Goal: Task Accomplishment & Management: Complete application form

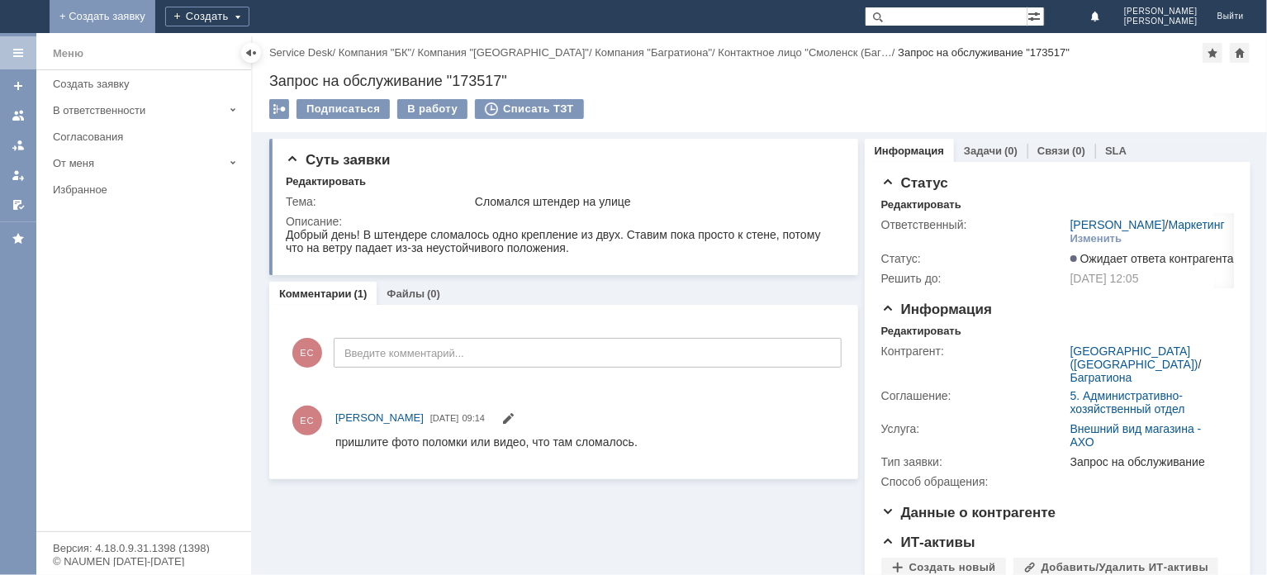
click at [155, 15] on link "+ Создать заявку" at bounding box center [103, 16] width 106 height 33
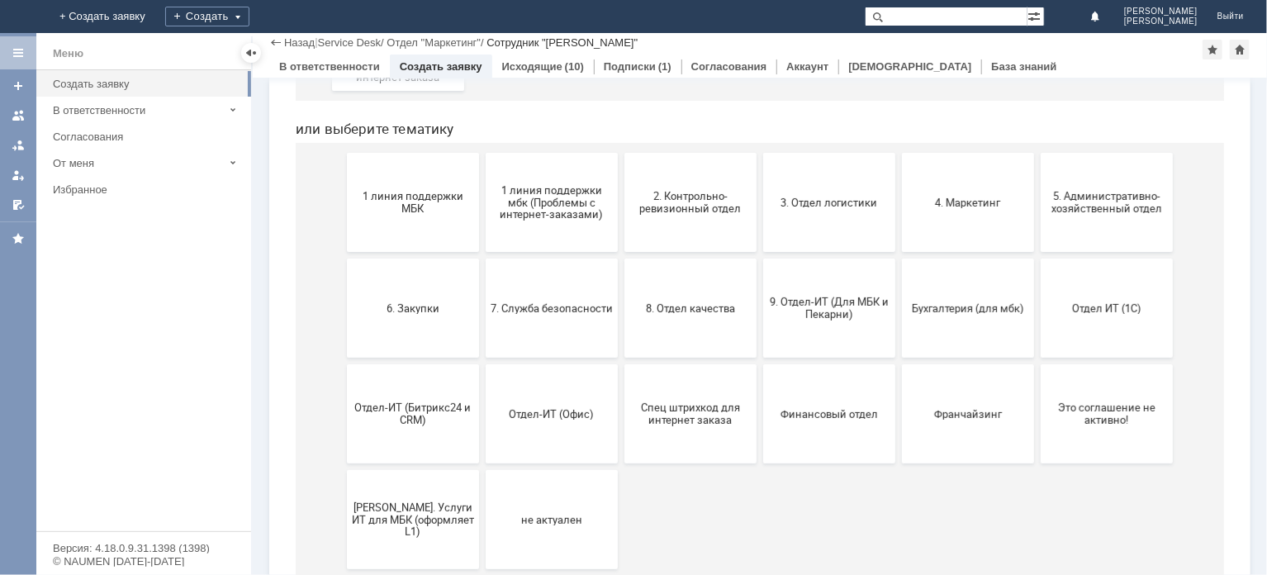
scroll to position [330, 0]
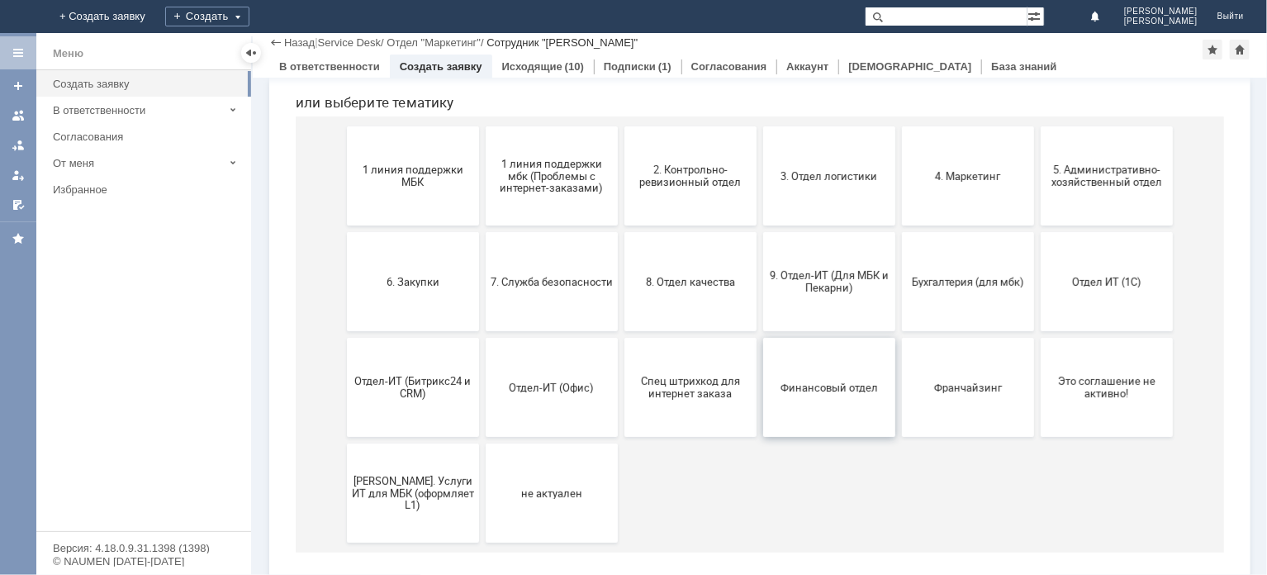
click at [818, 391] on span "Финансовый отдел" at bounding box center [828, 388] width 122 height 12
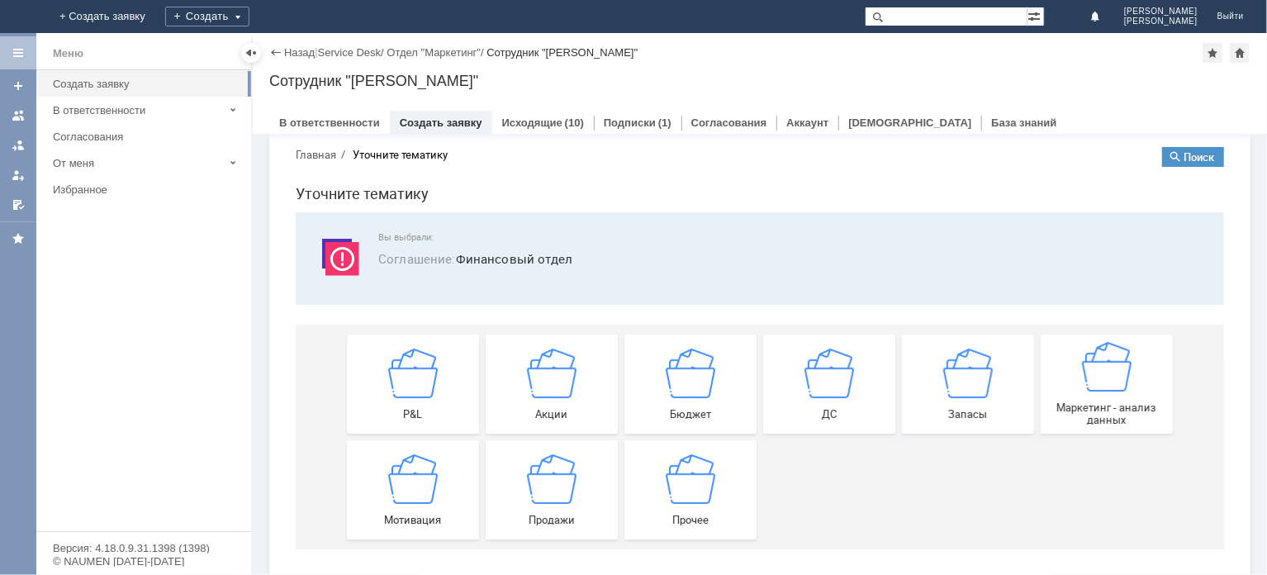
scroll to position [27, 0]
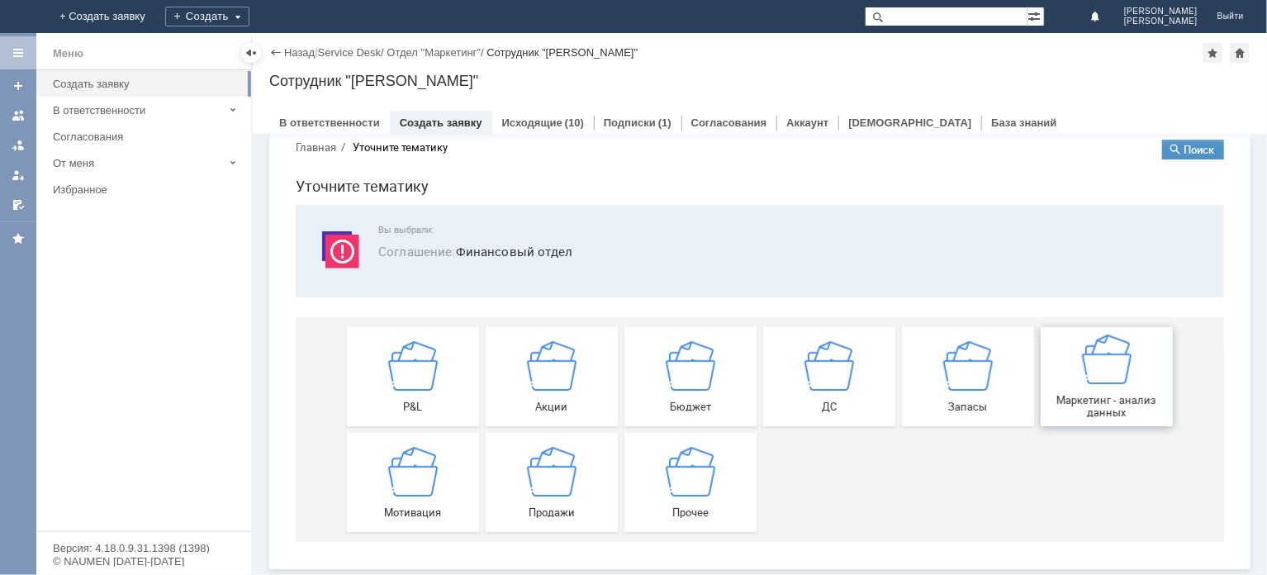
click at [1069, 356] on div "Маркетинг - анализ данных" at bounding box center [1106, 376] width 122 height 84
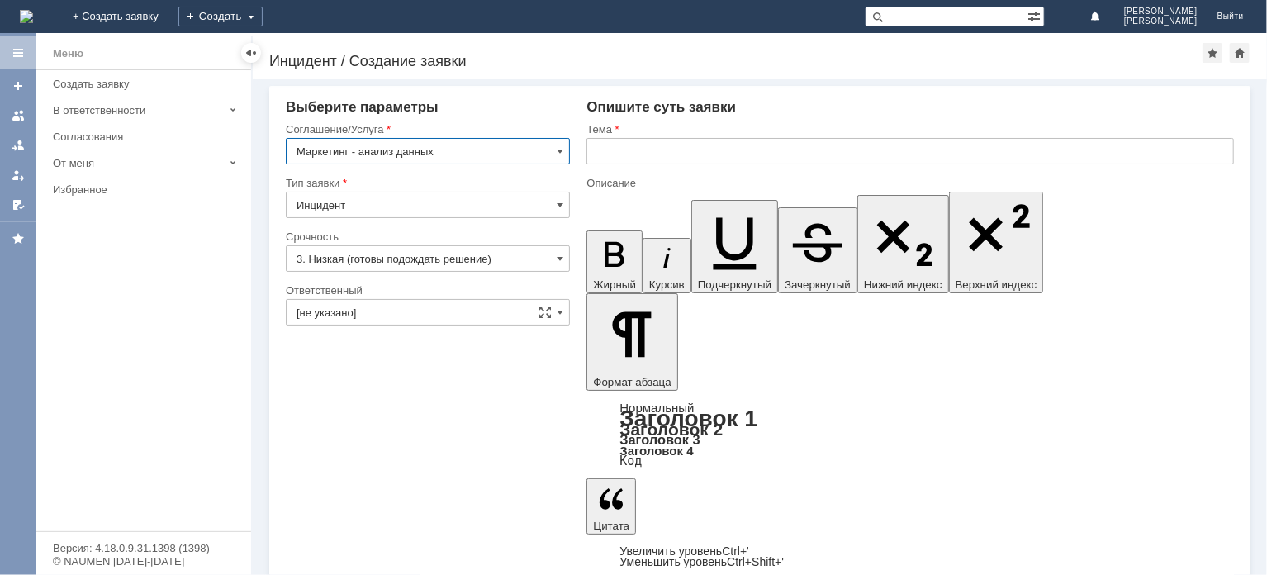
click at [487, 209] on input "Инцидент" at bounding box center [428, 205] width 284 height 26
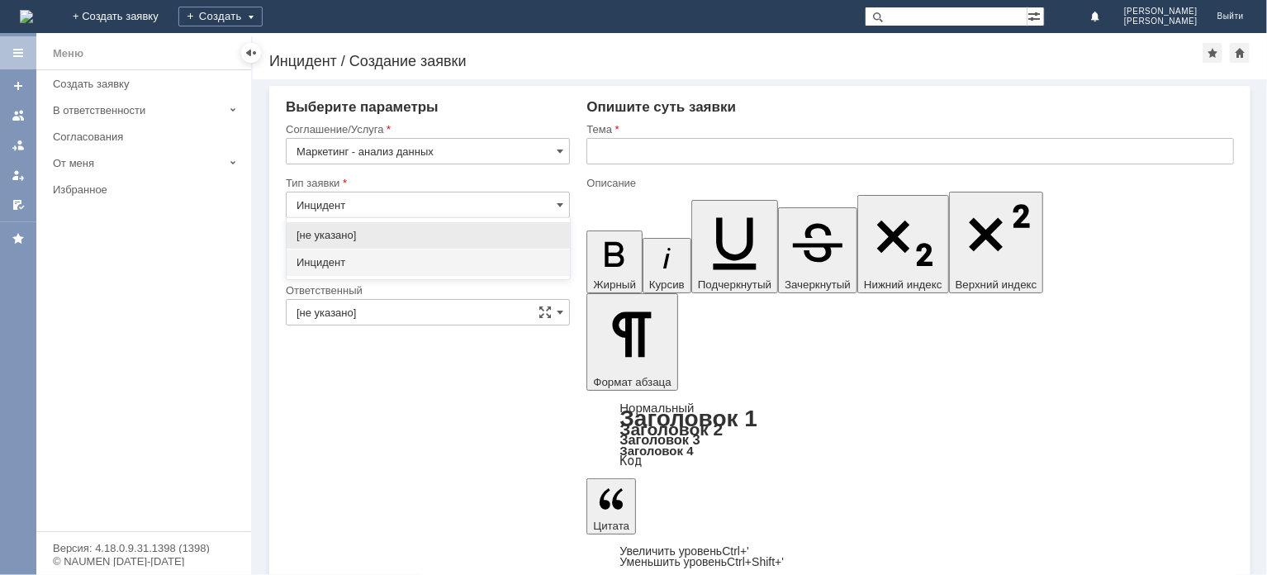
click at [488, 209] on input "Инцидент" at bounding box center [428, 205] width 284 height 26
click at [548, 206] on input "Инцидент" at bounding box center [428, 205] width 284 height 26
type input "Инцидент"
click at [373, 262] on input "3. Низкая (готовы подождать решение)" at bounding box center [428, 258] width 284 height 26
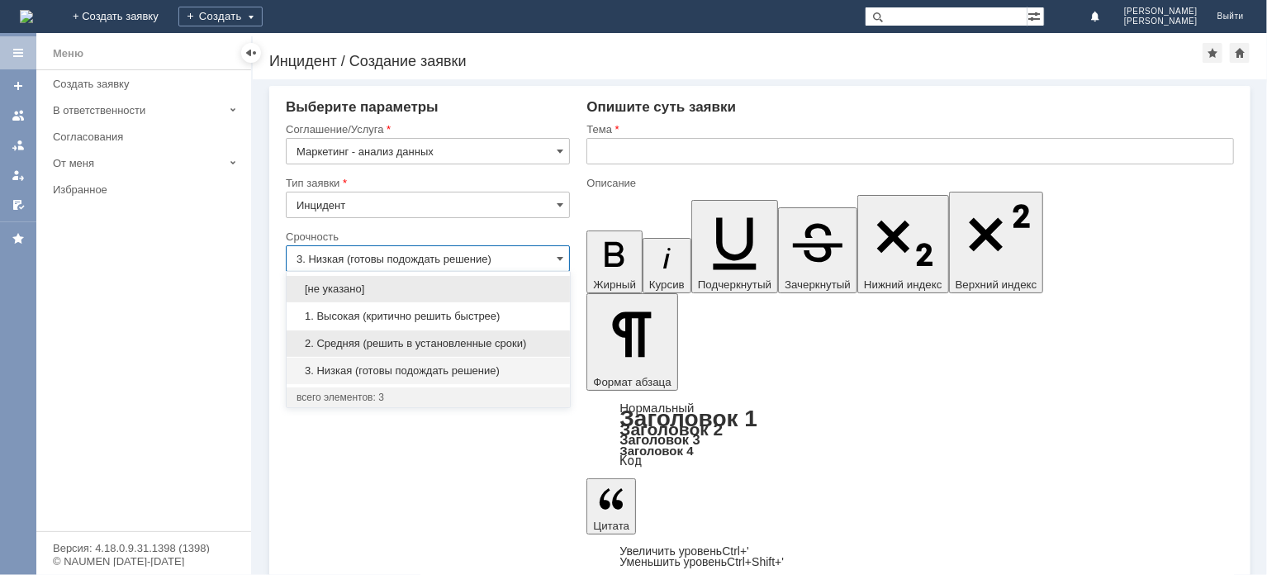
click at [379, 345] on span "2. Средняя (решить в установленные сроки)" at bounding box center [429, 343] width 264 height 13
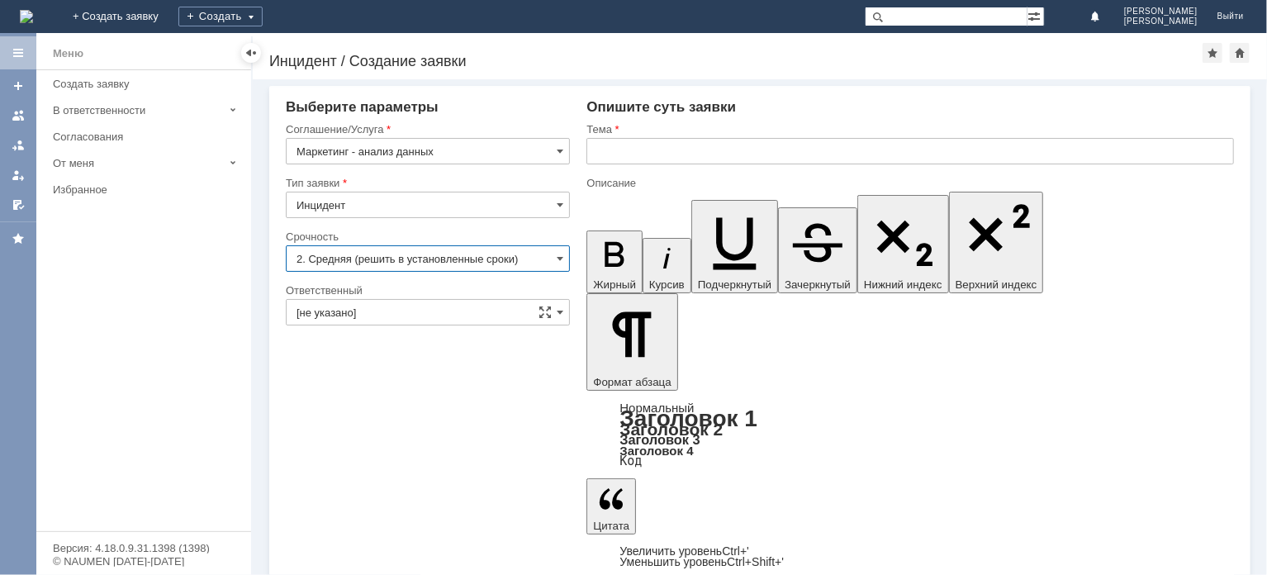
type input "2. Средняя (решить в установленные сроки)"
click at [381, 315] on input "[не указано]" at bounding box center [428, 312] width 284 height 26
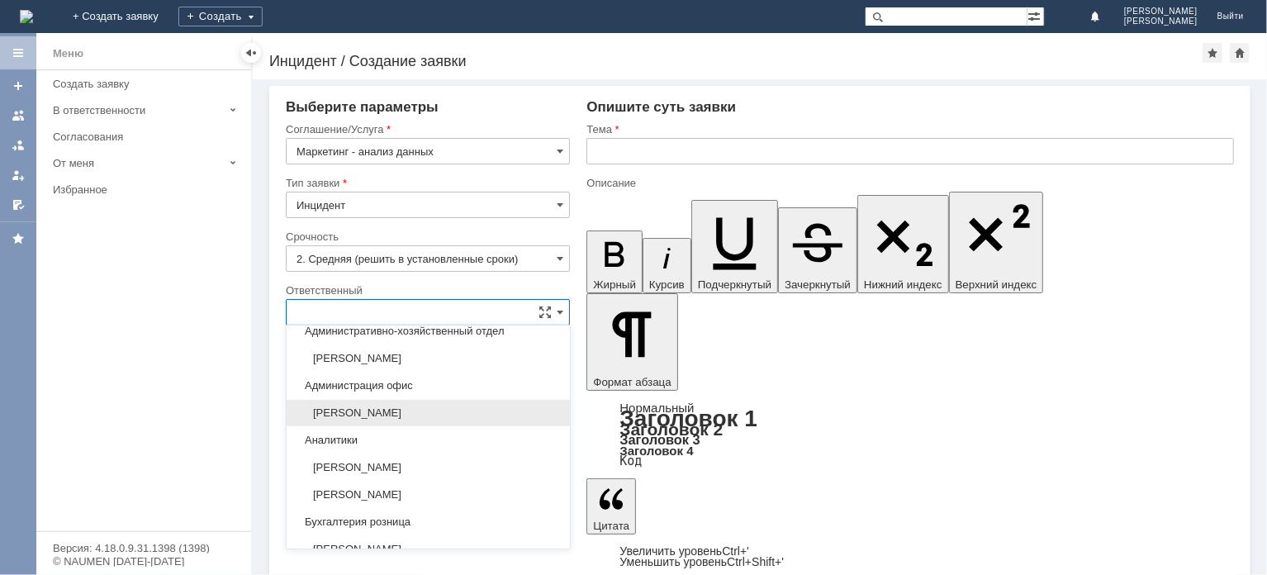
scroll to position [413, 0]
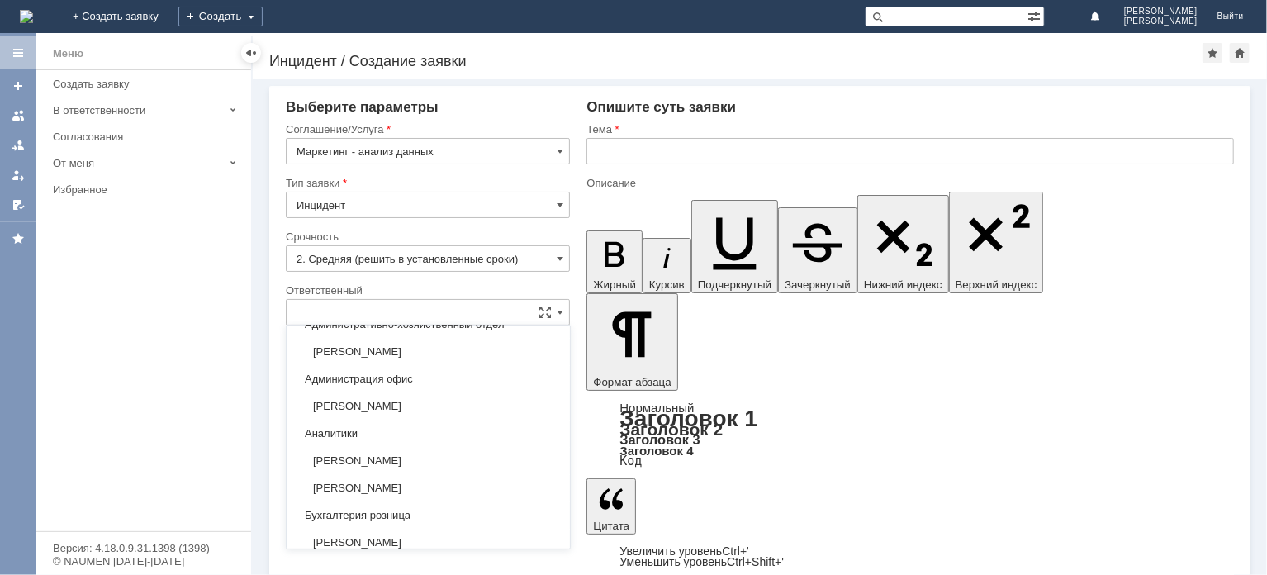
click at [330, 427] on span "Аналитики" at bounding box center [429, 433] width 264 height 13
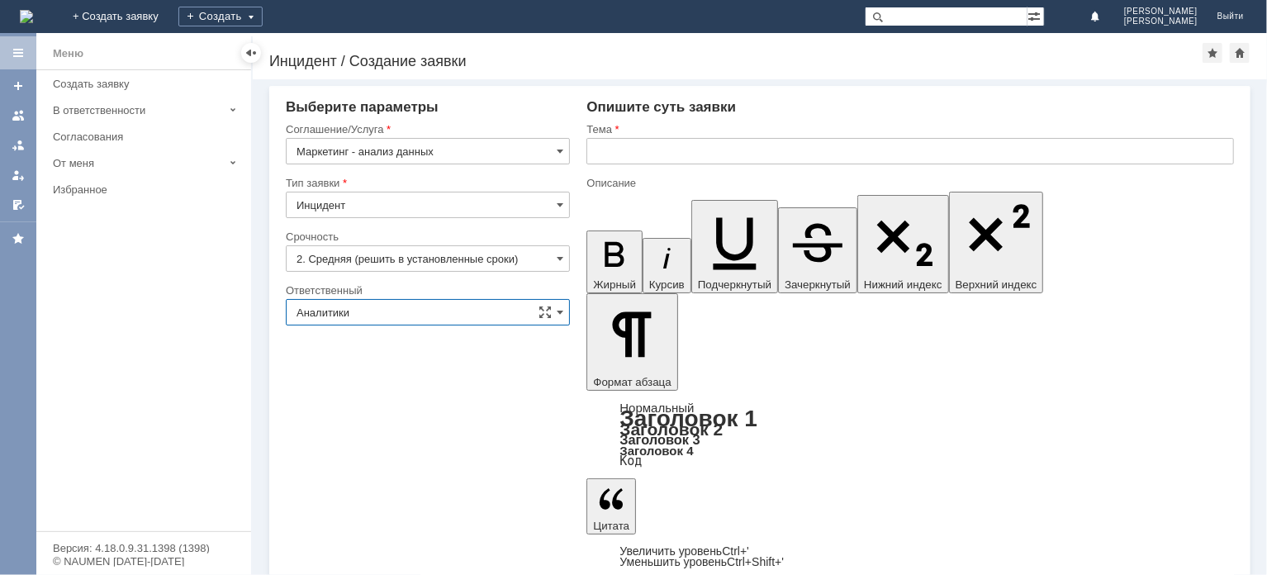
type input "Аналитики"
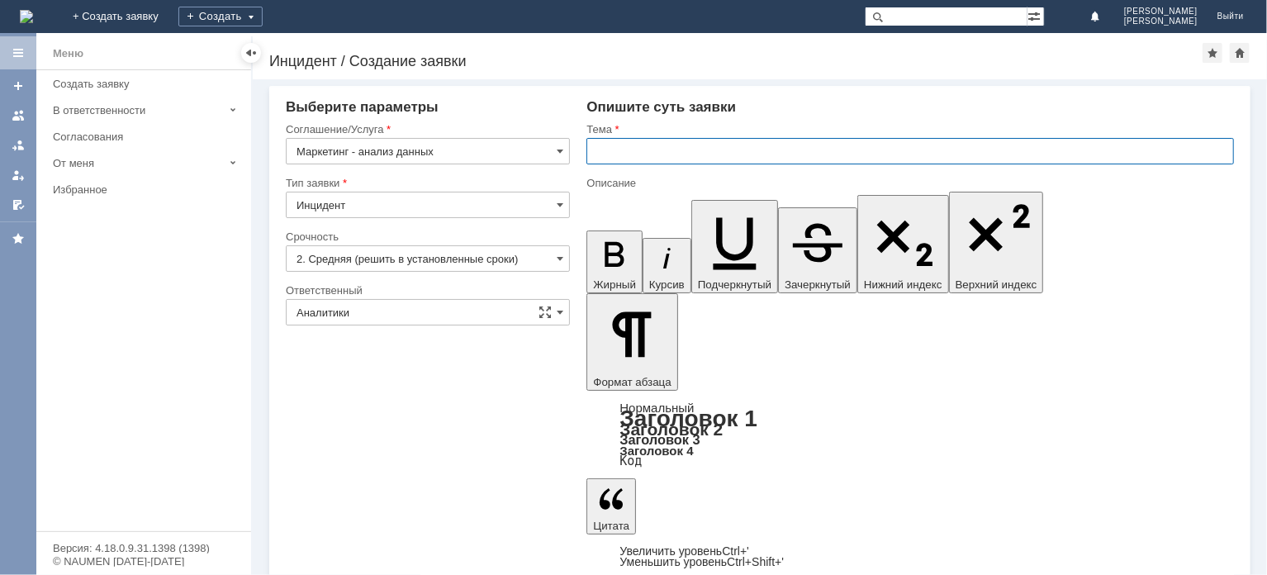
click at [597, 157] on input "text" at bounding box center [910, 151] width 648 height 26
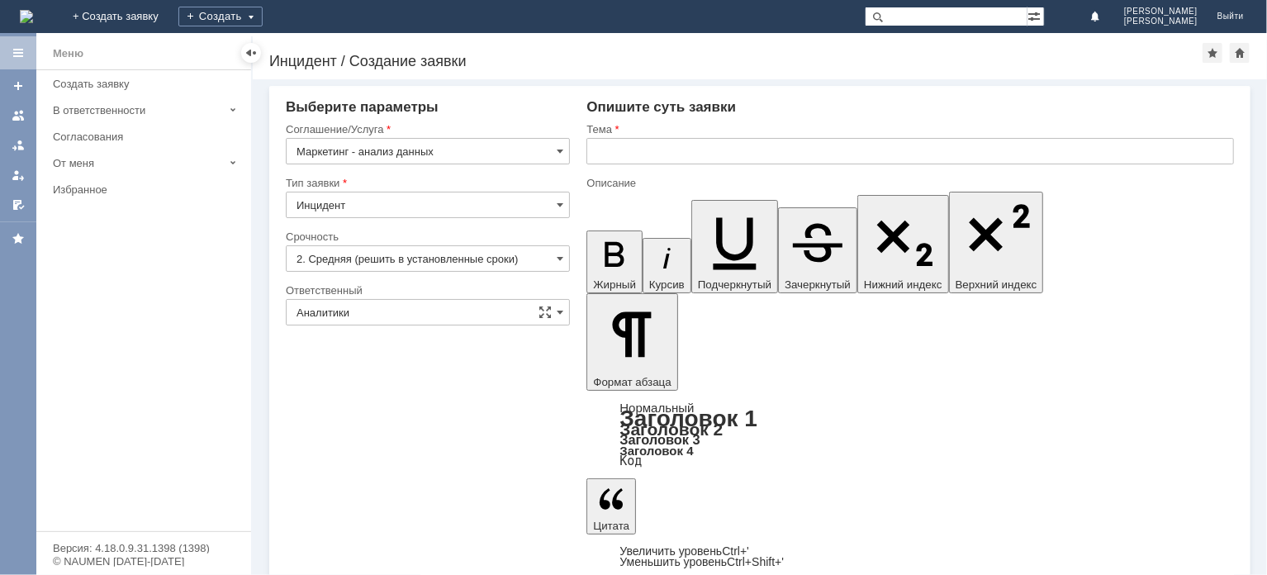
click at [691, 150] on input "text" at bounding box center [910, 151] width 648 height 26
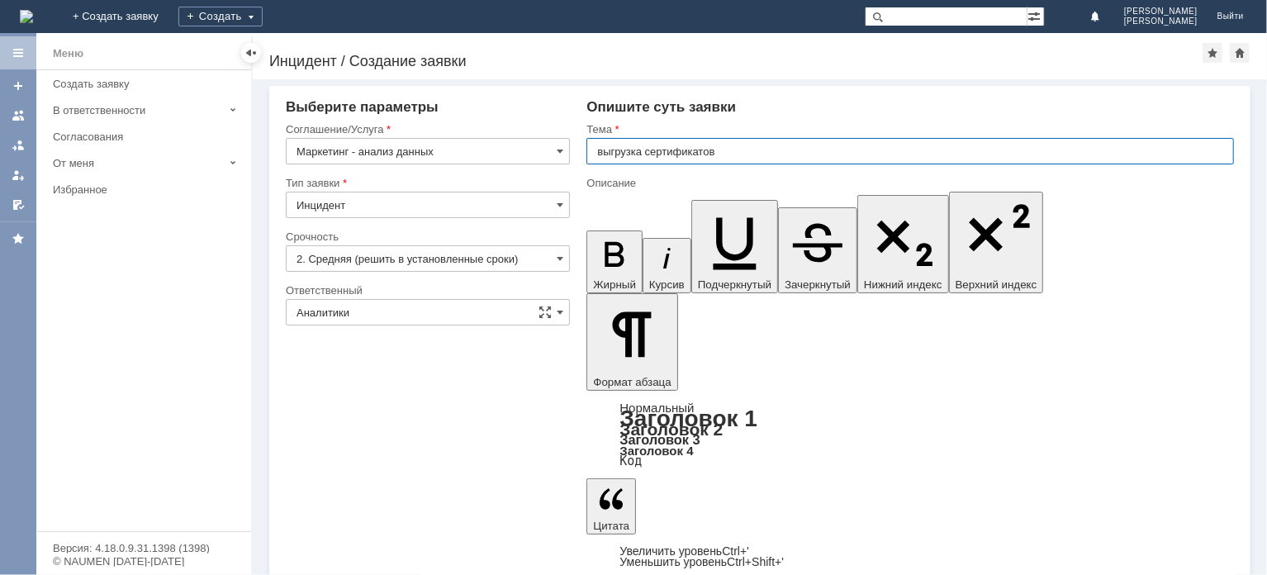
type input "выгрузка сертификатов"
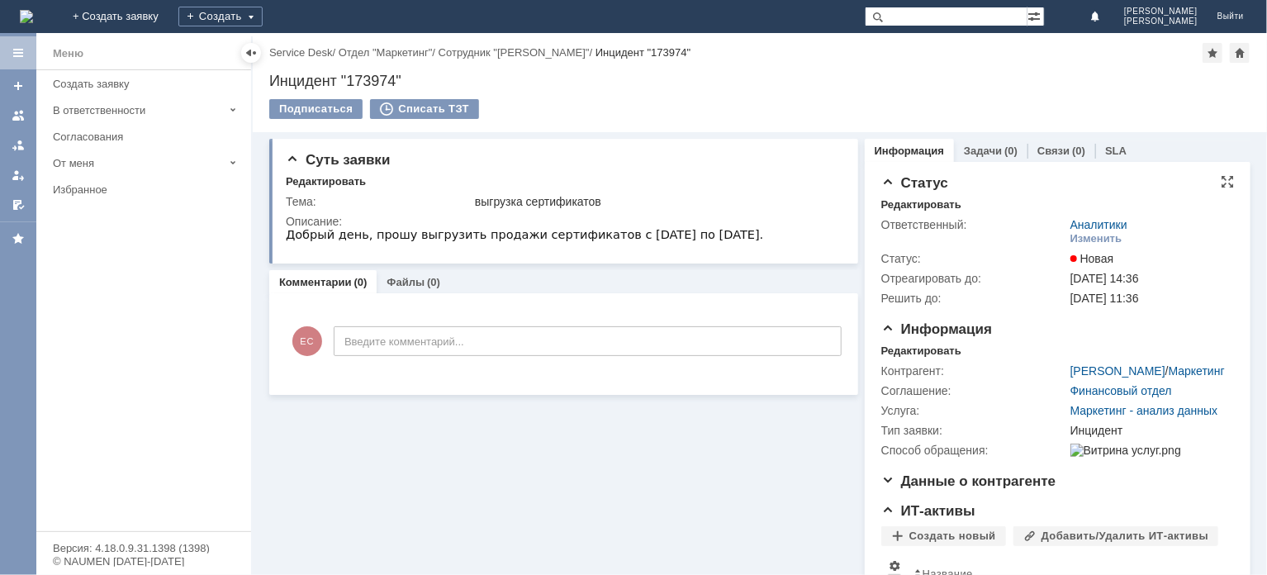
click at [1109, 302] on span "[DATE] 11:36" at bounding box center [1105, 298] width 69 height 13
click at [1085, 240] on div "Изменить" at bounding box center [1097, 238] width 52 height 13
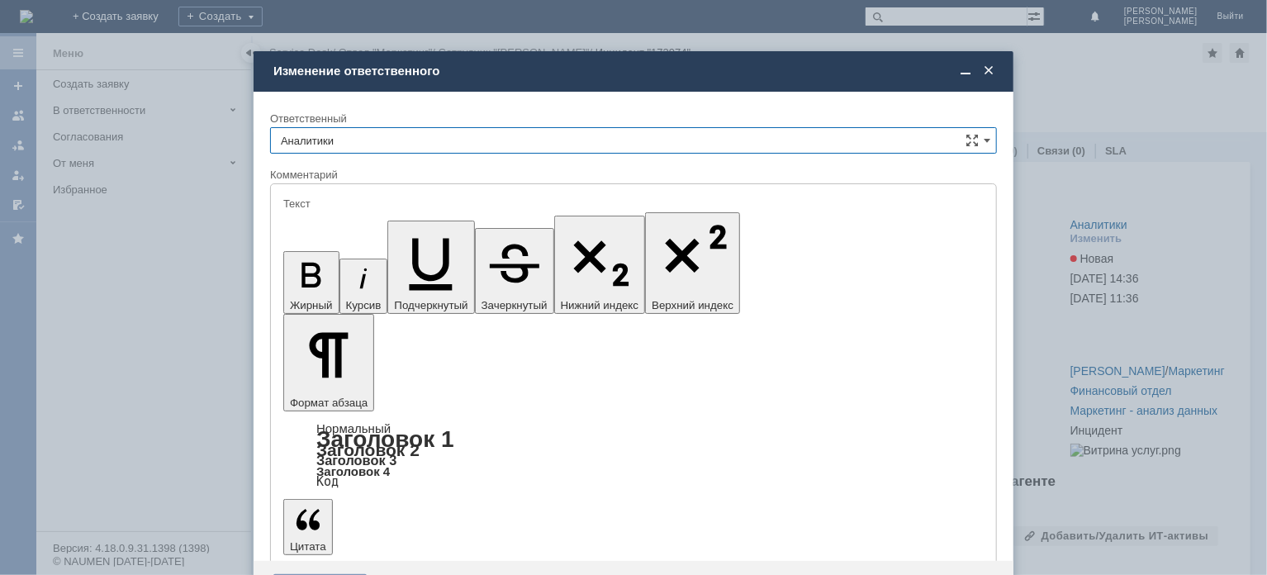
click at [987, 67] on span at bounding box center [989, 71] width 17 height 15
